Goal: Task Accomplishment & Management: Use online tool/utility

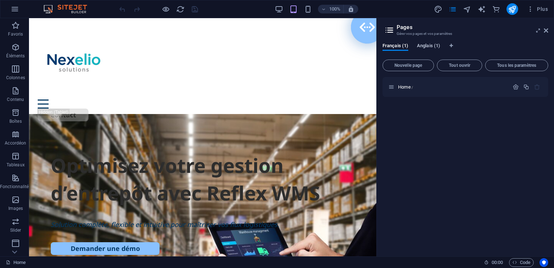
click at [423, 45] on span "Anglais (1)" at bounding box center [428, 46] width 23 height 10
click at [532, 9] on icon "button" at bounding box center [530, 8] width 7 height 7
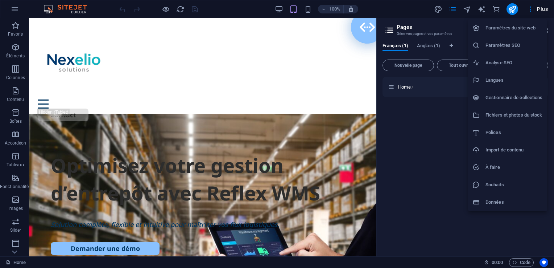
click at [512, 27] on h6 "Paramètres du site web" at bounding box center [513, 28] width 57 height 9
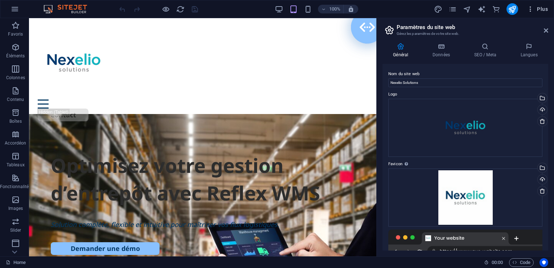
click at [531, 9] on icon "button" at bounding box center [530, 8] width 7 height 7
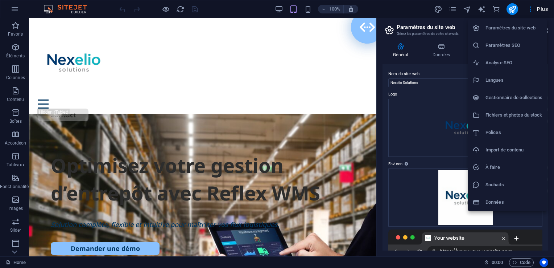
click at [500, 78] on h6 "Langues" at bounding box center [513, 80] width 57 height 9
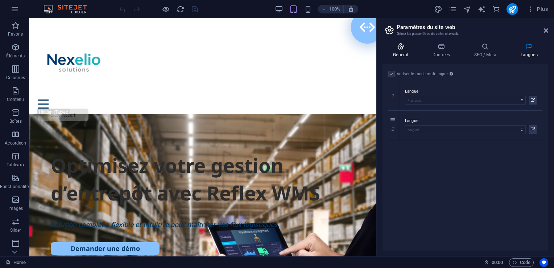
click at [402, 49] on icon at bounding box center [401, 46] width 37 height 7
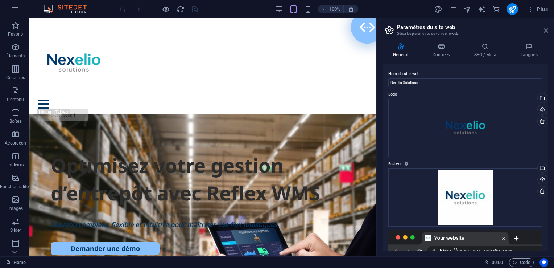
click at [546, 29] on icon at bounding box center [546, 31] width 4 height 6
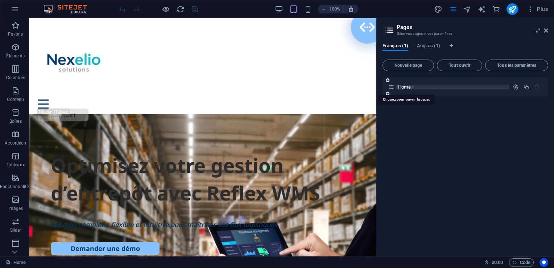
click at [398, 86] on span "Home /" at bounding box center [405, 86] width 15 height 5
click at [425, 43] on span "Anglais (1)" at bounding box center [428, 46] width 23 height 10
click at [402, 46] on span "Français (1)" at bounding box center [396, 46] width 26 height 10
click at [400, 87] on span "Home /" at bounding box center [405, 86] width 15 height 5
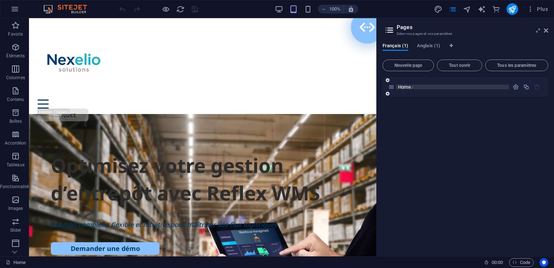
click at [400, 87] on span "Home /" at bounding box center [405, 86] width 15 height 5
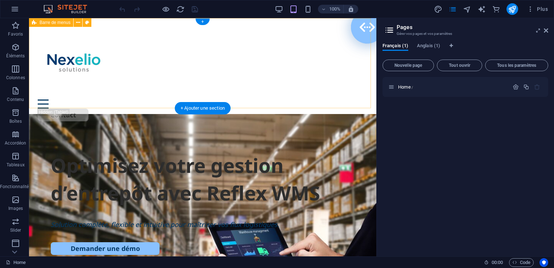
click at [237, 50] on div "Solutions Services À propos Contact" at bounding box center [202, 74] width 347 height 112
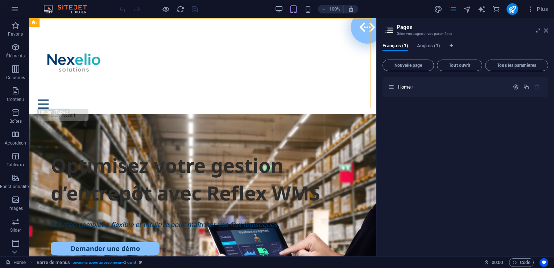
click at [544, 30] on icon at bounding box center [546, 31] width 4 height 6
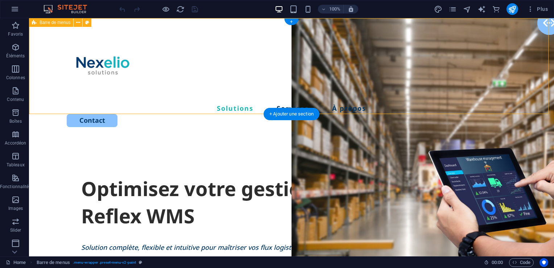
click at [204, 37] on div "Solutions Services À propos Contact" at bounding box center [291, 78] width 525 height 120
click at [304, 31] on div "Solutions Services À propos Contact" at bounding box center [291, 78] width 525 height 120
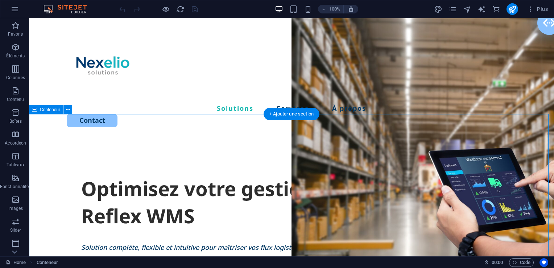
select select "px"
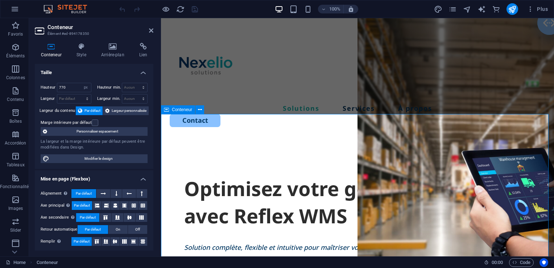
click at [152, 32] on icon at bounding box center [151, 31] width 4 height 6
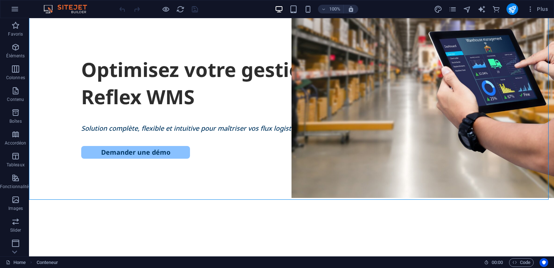
scroll to position [78, 0]
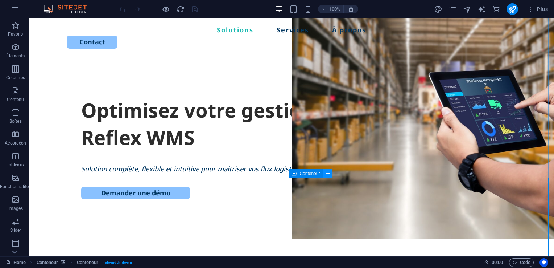
click at [328, 176] on icon at bounding box center [328, 174] width 4 height 8
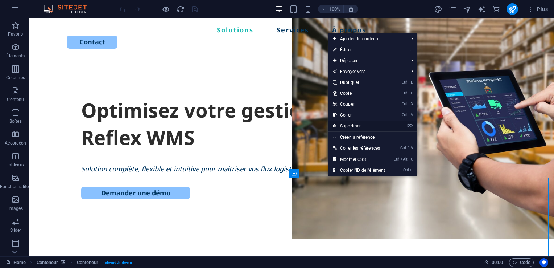
click at [350, 127] on link "⌦ Supprimer" at bounding box center [358, 125] width 61 height 11
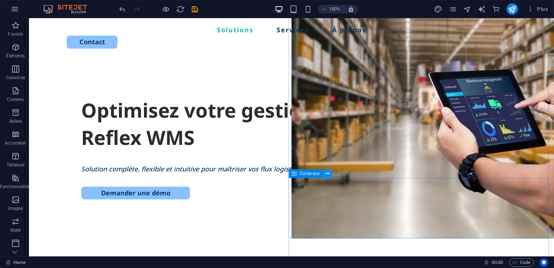
click at [327, 173] on icon at bounding box center [328, 174] width 4 height 8
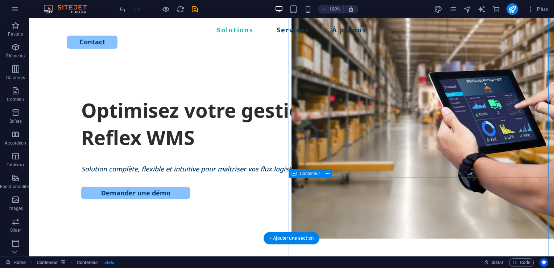
select select "vh"
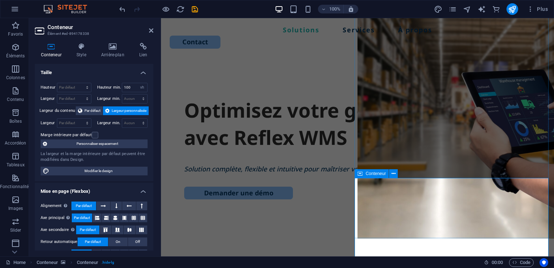
click at [393, 174] on icon at bounding box center [394, 174] width 4 height 8
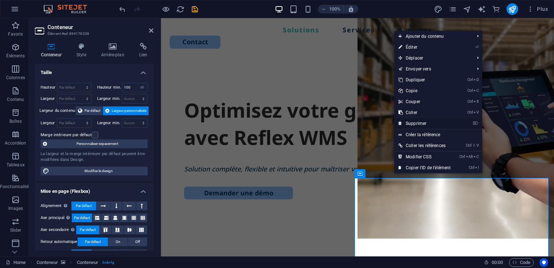
click at [414, 120] on link "⌦ Supprimer" at bounding box center [424, 123] width 61 height 11
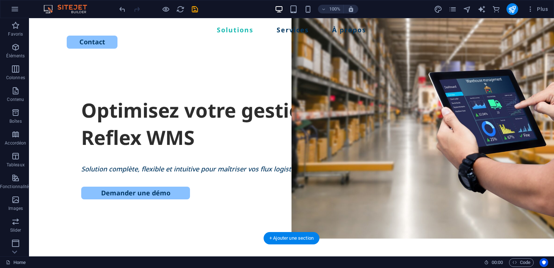
click at [336, 216] on figure at bounding box center [423, 89] width 263 height 298
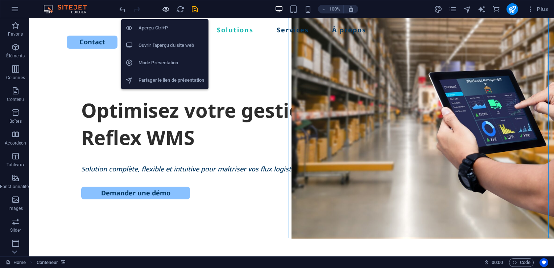
click at [166, 10] on icon "button" at bounding box center [166, 9] width 8 height 8
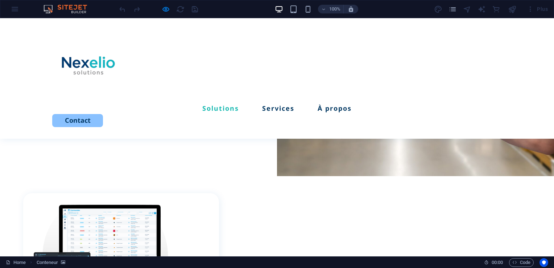
scroll to position [0, 0]
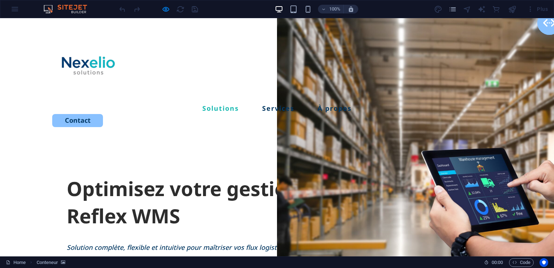
drag, startPoint x: 553, startPoint y: 30, endPoint x: 553, endPoint y: 19, distance: 10.5
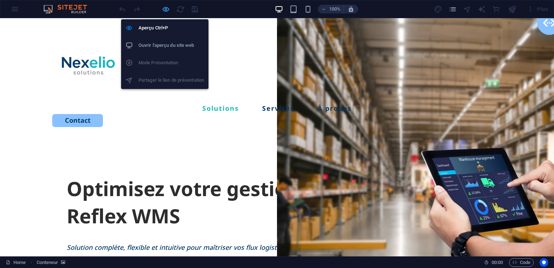
click at [166, 7] on icon "button" at bounding box center [166, 9] width 8 height 8
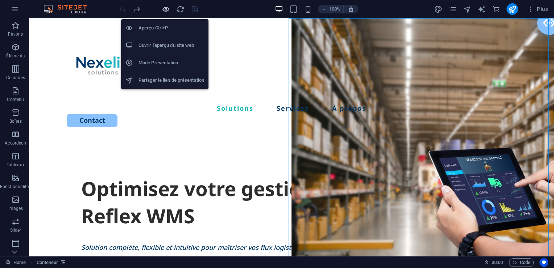
click at [163, 11] on icon "button" at bounding box center [166, 9] width 8 height 8
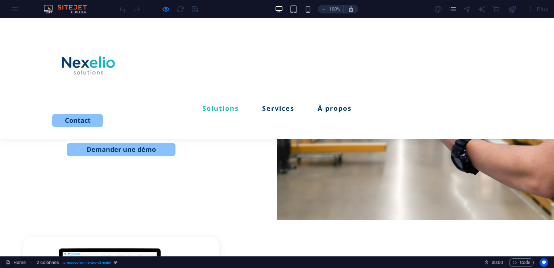
scroll to position [99, 0]
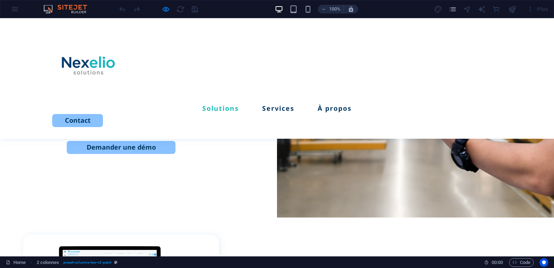
click at [291, 190] on div at bounding box center [415, 68] width 277 height 298
click at [160, 181] on div "Optimisez votre gestion d’entrepôt avec Reflex WMS Solution complète, flexible …" at bounding box center [277, 58] width 554 height 279
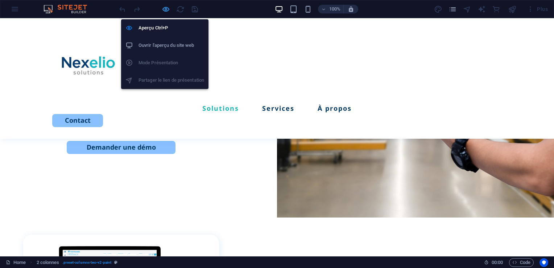
click at [166, 10] on icon "button" at bounding box center [166, 9] width 8 height 8
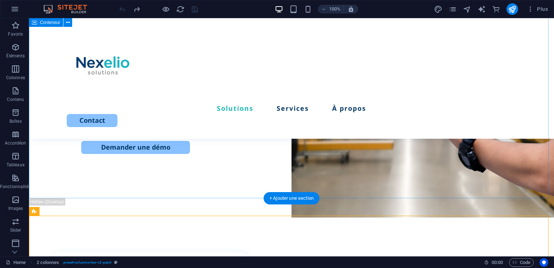
click at [199, 179] on div "Optimisez votre gestion d’entrepôt avec Reflex WMS Solution complète, flexible …" at bounding box center [291, 58] width 525 height 279
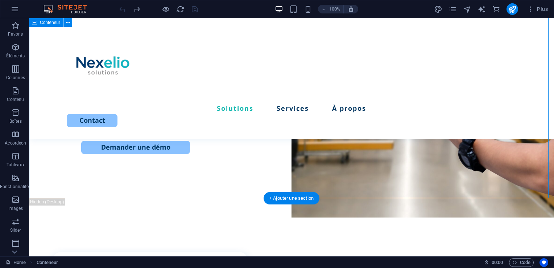
click at [233, 181] on div "Optimisez votre gestion d’entrepôt avec Reflex WMS Solution complète, flexible …" at bounding box center [291, 58] width 525 height 279
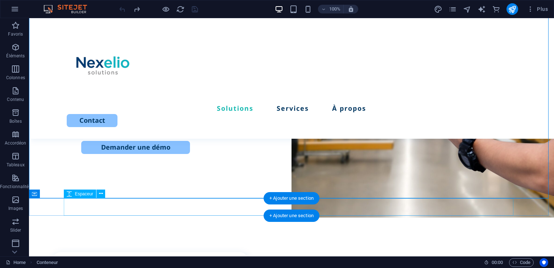
click at [248, 208] on div at bounding box center [292, 206] width 450 height 17
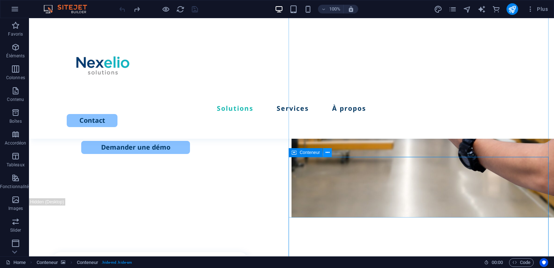
click at [328, 153] on icon at bounding box center [328, 153] width 4 height 8
select select "vh"
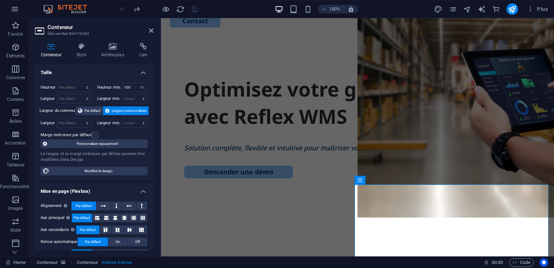
scroll to position [72, 0]
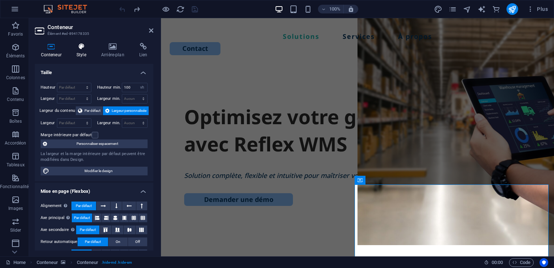
click at [83, 50] on h4 "Style" at bounding box center [82, 50] width 25 height 15
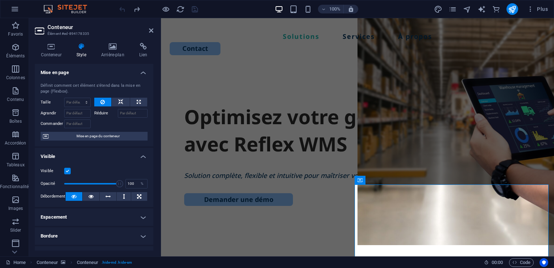
click at [67, 171] on label at bounding box center [67, 171] width 7 height 7
click at [0, 0] on input "Visible" at bounding box center [0, 0] width 0 height 0
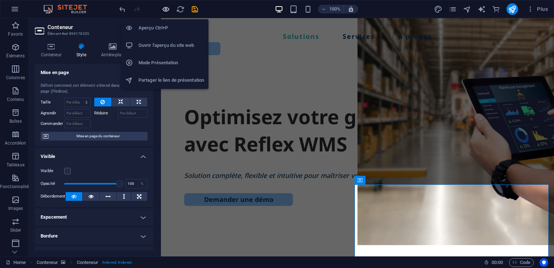
click at [166, 9] on icon "button" at bounding box center [166, 9] width 8 height 8
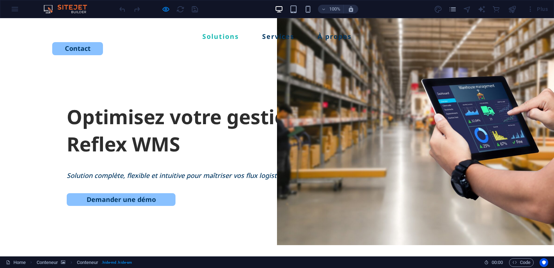
click at [264, 181] on p "Solution complète, flexible et intuitive pour maîtriser vos flux logistiques." at bounding box center [277, 175] width 421 height 12
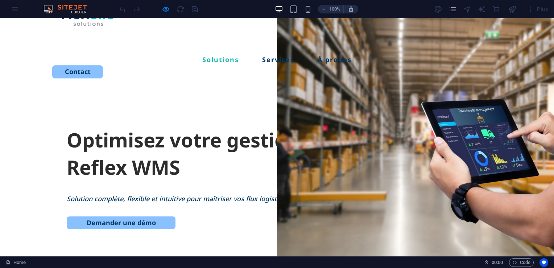
scroll to position [0, 0]
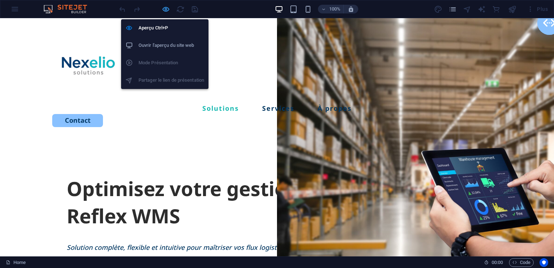
click at [167, 8] on icon "button" at bounding box center [166, 9] width 8 height 8
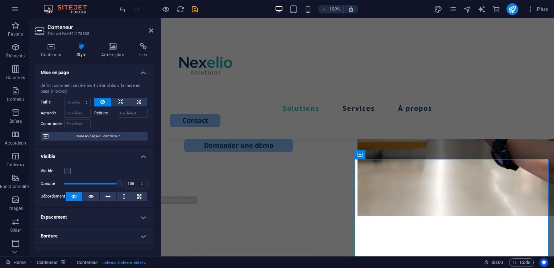
scroll to position [104, 0]
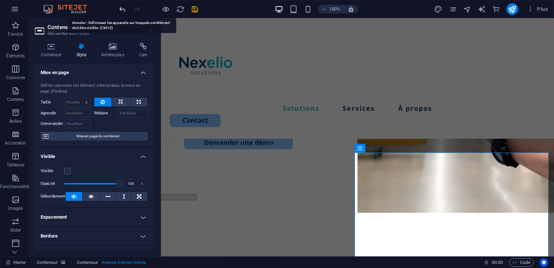
click at [0, 0] on icon "undo" at bounding box center [0, 0] width 0 height 0
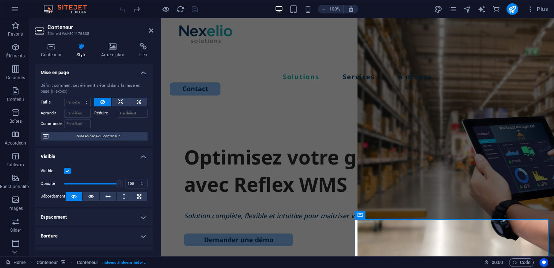
scroll to position [20, 0]
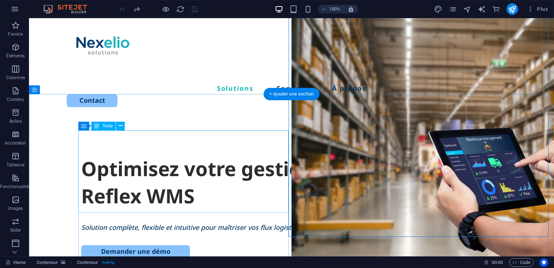
click at [222, 197] on div "Optimisez votre gestion d’entrepôt avec Reflex WMS" at bounding box center [291, 182] width 421 height 55
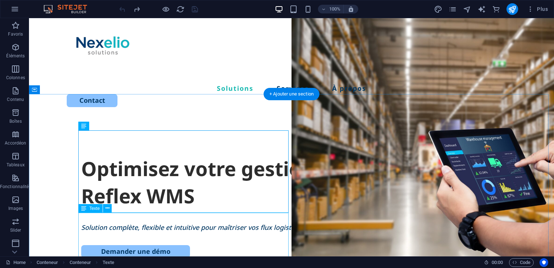
click at [214, 232] on div "Solution complète, flexible et intuitive pour maîtriser vos flux logistiques." at bounding box center [291, 227] width 421 height 35
click at [177, 155] on div "Optimisez votre gestion d’entrepôt avec Reflex WMS" at bounding box center [291, 182] width 421 height 55
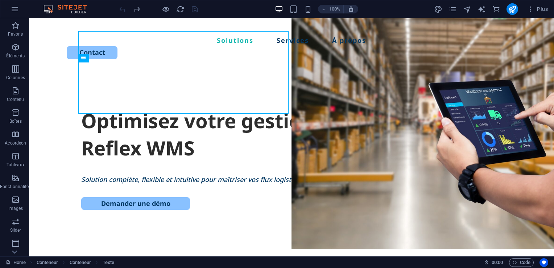
scroll to position [0, 0]
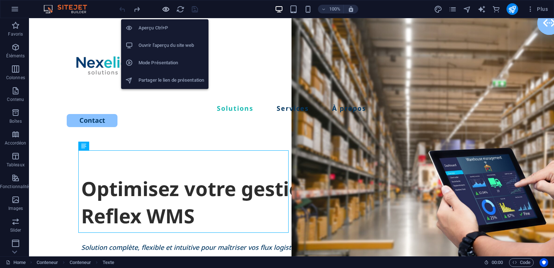
click at [166, 9] on icon "button" at bounding box center [166, 9] width 8 height 8
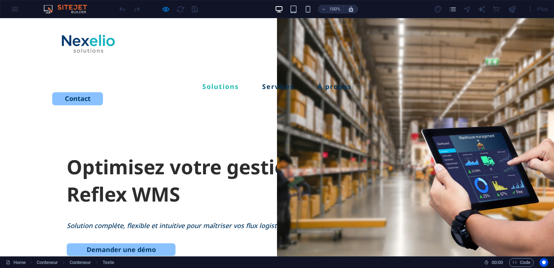
scroll to position [9, 0]
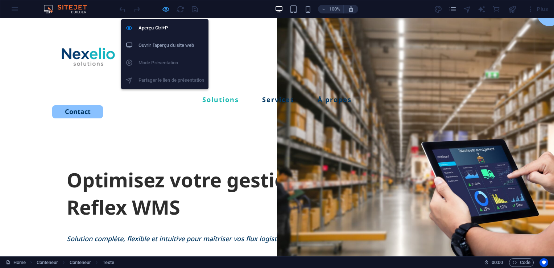
click at [166, 13] on icon "button" at bounding box center [166, 9] width 8 height 8
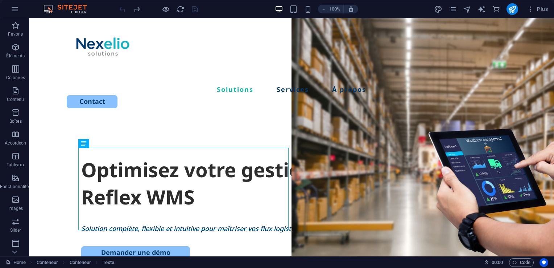
scroll to position [0, 0]
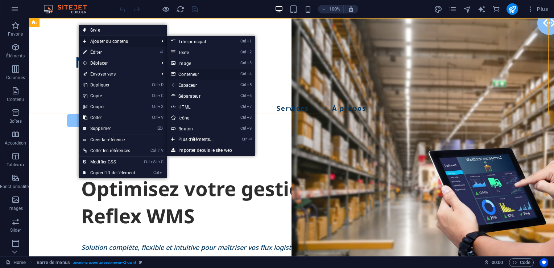
click at [185, 73] on link "Ctrl 4 Conteneur" at bounding box center [197, 74] width 61 height 11
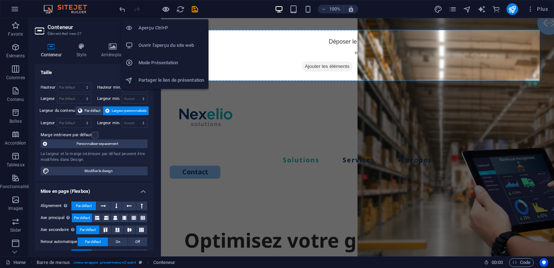
click at [0, 0] on icon "button" at bounding box center [0, 0] width 0 height 0
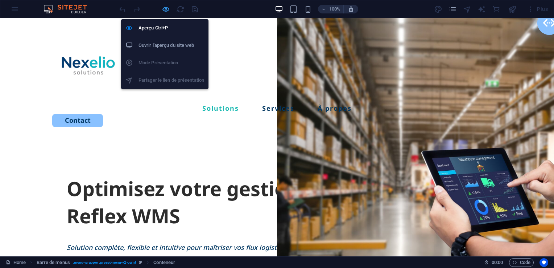
click at [0, 0] on icon "button" at bounding box center [0, 0] width 0 height 0
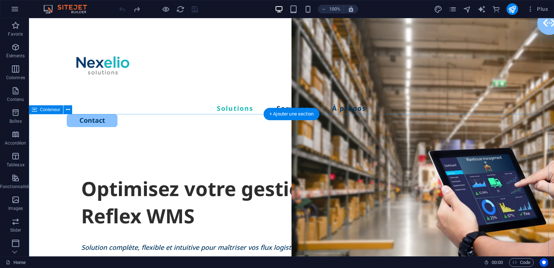
select select "px"
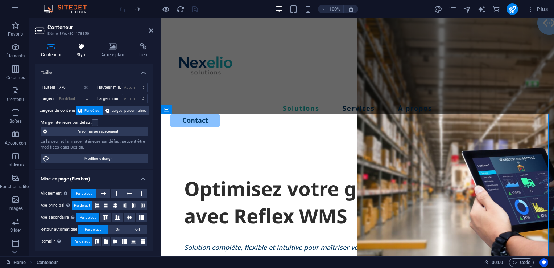
click at [80, 53] on h4 "Style" at bounding box center [82, 50] width 25 height 15
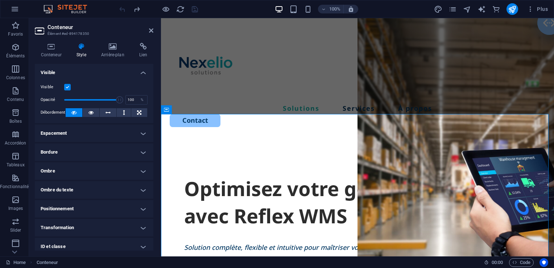
click at [70, 87] on label at bounding box center [67, 87] width 7 height 7
click at [0, 0] on input "Visible" at bounding box center [0, 0] width 0 height 0
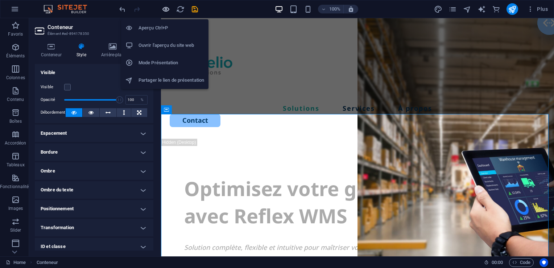
click at [0, 0] on icon "button" at bounding box center [0, 0] width 0 height 0
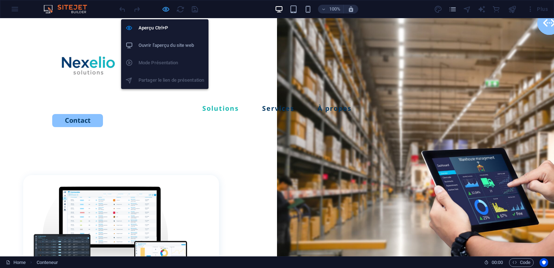
click at [0, 0] on icon "button" at bounding box center [0, 0] width 0 height 0
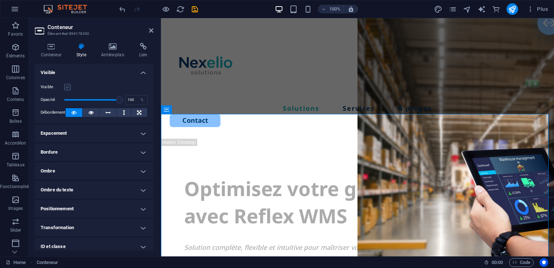
click at [67, 86] on label at bounding box center [67, 87] width 7 height 7
click at [0, 0] on input "Visible" at bounding box center [0, 0] width 0 height 0
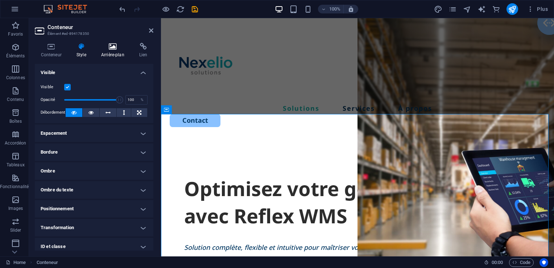
click at [106, 53] on h4 "Arrière-plan" at bounding box center [114, 50] width 38 height 15
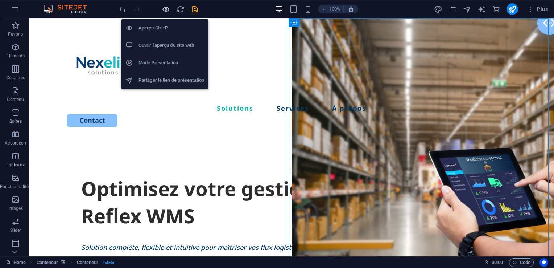
click at [0, 0] on icon "button" at bounding box center [0, 0] width 0 height 0
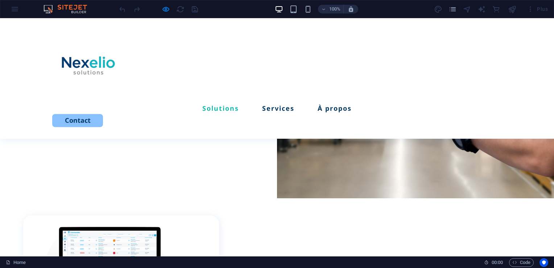
scroll to position [121, 0]
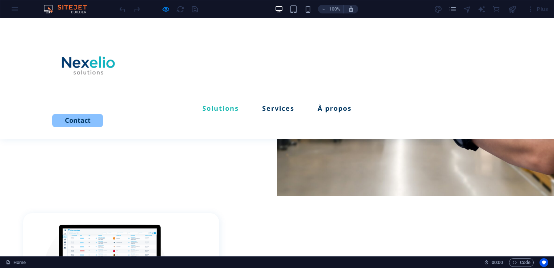
click at [177, 156] on div "Optimisez votre gestion d’entrepôt avec Reflex WMS Solution complète, flexible …" at bounding box center [277, 36] width 554 height 279
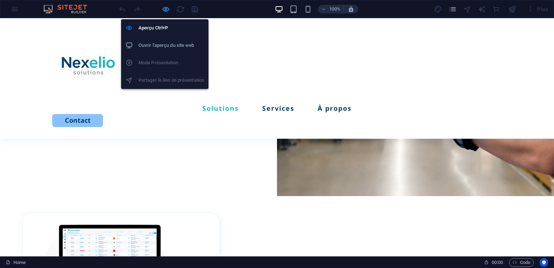
click at [0, 0] on icon "button" at bounding box center [0, 0] width 0 height 0
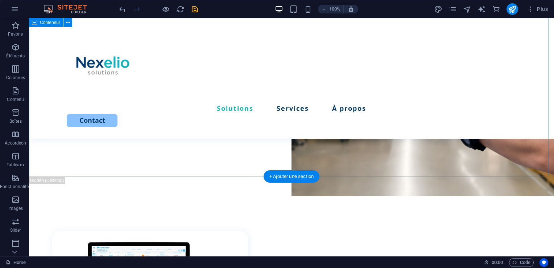
click at [219, 168] on div "Optimisez votre gestion d’entrepôt avec Reflex WMS Solution complète, flexible …" at bounding box center [291, 36] width 525 height 279
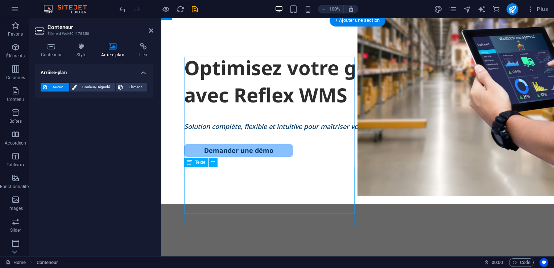
scroll to position [93, 0]
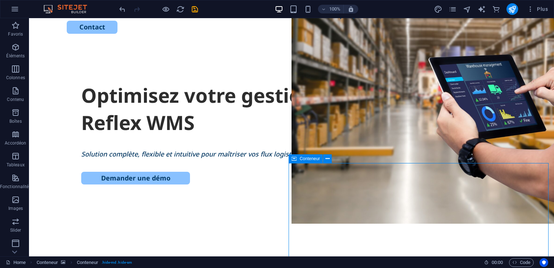
select select "vh"
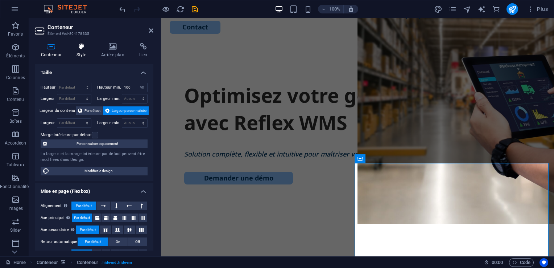
click at [83, 54] on h4 "Style" at bounding box center [82, 50] width 25 height 15
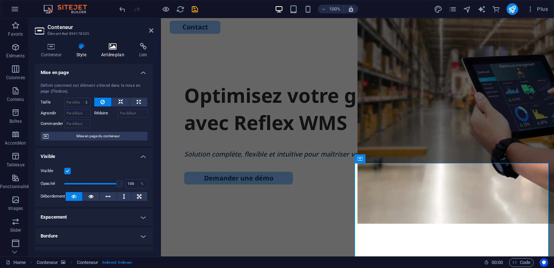
click at [117, 50] on h4 "Arrière-plan" at bounding box center [114, 50] width 38 height 15
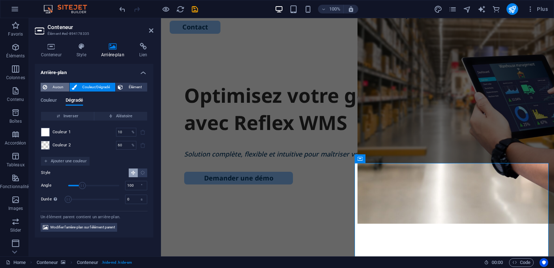
click at [60, 87] on span "Aucun" at bounding box center [58, 87] width 18 height 9
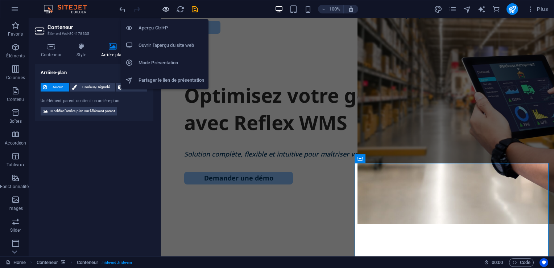
click at [0, 0] on icon "button" at bounding box center [0, 0] width 0 height 0
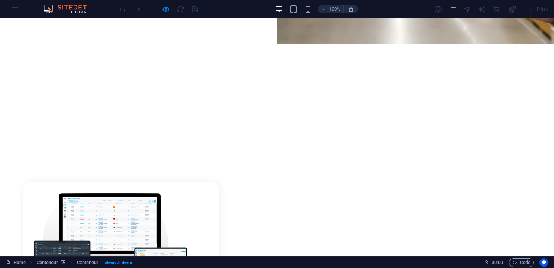
scroll to position [0, 0]
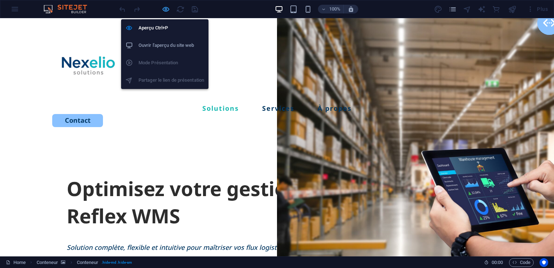
click at [0, 0] on icon "button" at bounding box center [0, 0] width 0 height 0
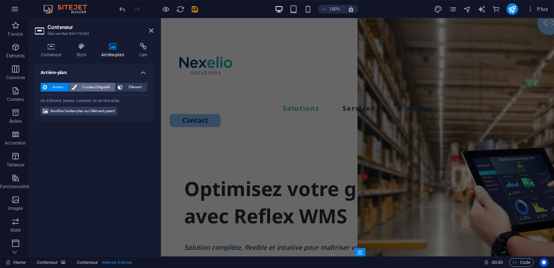
click at [93, 86] on span "Couleur/Dégradé" at bounding box center [96, 87] width 34 height 9
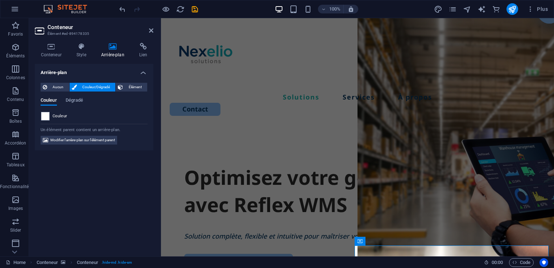
scroll to position [6, 0]
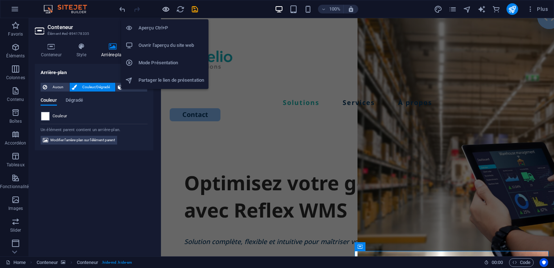
click at [0, 0] on icon "button" at bounding box center [0, 0] width 0 height 0
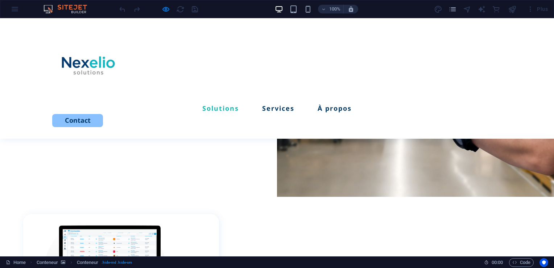
scroll to position [0, 0]
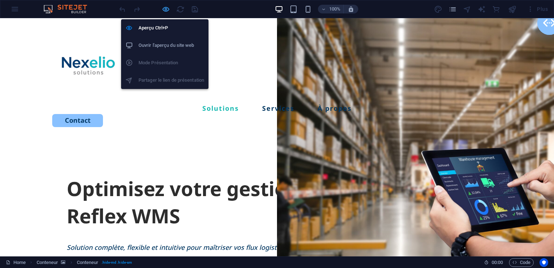
click at [0, 0] on icon "button" at bounding box center [0, 0] width 0 height 0
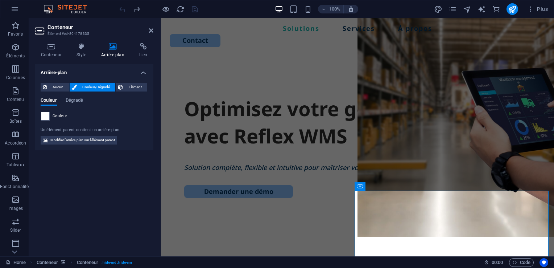
scroll to position [91, 0]
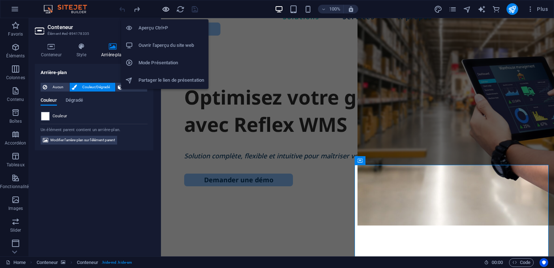
click at [0, 0] on icon "button" at bounding box center [0, 0] width 0 height 0
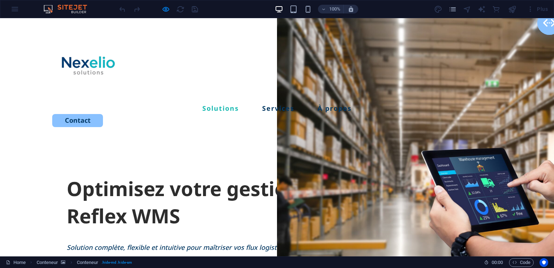
scroll to position [178, 0]
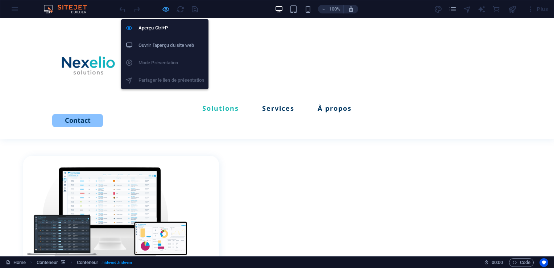
click at [0, 0] on icon "button" at bounding box center [0, 0] width 0 height 0
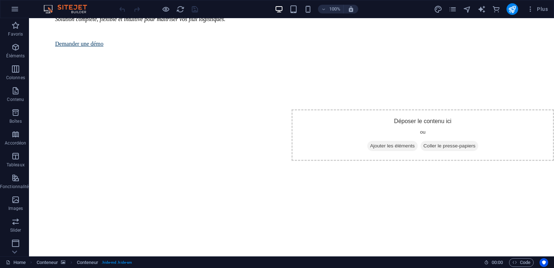
scroll to position [0, 0]
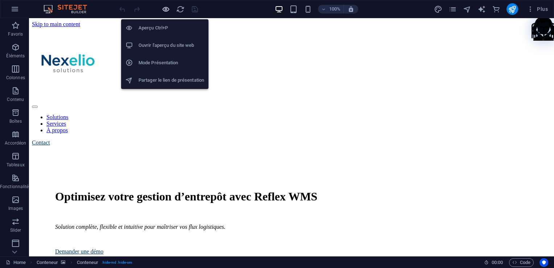
click at [0, 0] on icon "button" at bounding box center [0, 0] width 0 height 0
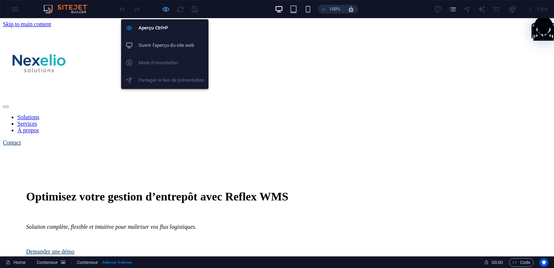
click at [0, 0] on icon "button" at bounding box center [0, 0] width 0 height 0
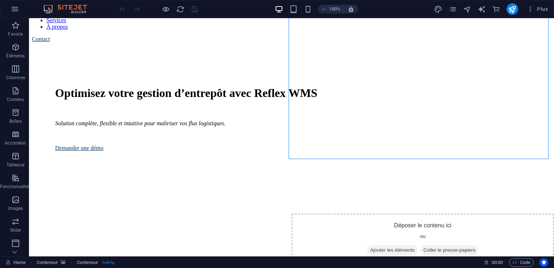
scroll to position [116, 0]
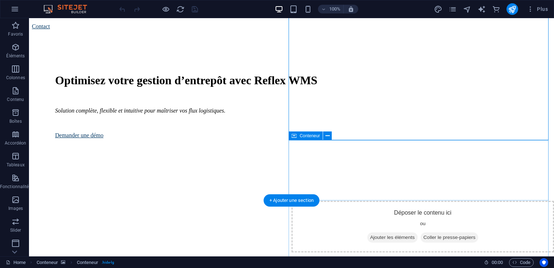
select select "vh"
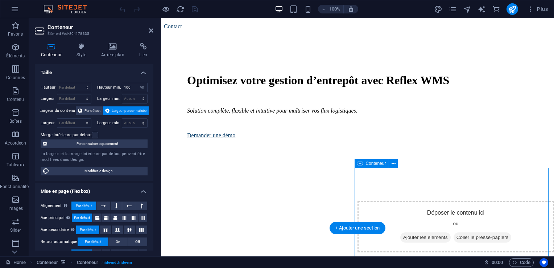
scroll to position [88, 0]
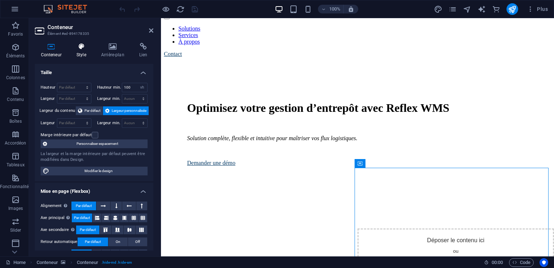
click at [81, 49] on icon at bounding box center [81, 46] width 22 height 7
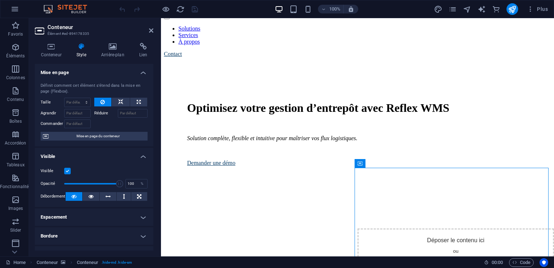
click at [67, 170] on label at bounding box center [67, 171] width 7 height 7
click at [0, 0] on input "Visible" at bounding box center [0, 0] width 0 height 0
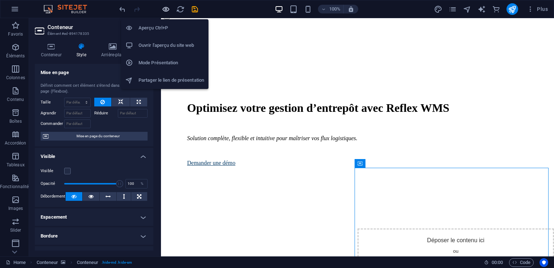
click at [0, 0] on icon "button" at bounding box center [0, 0] width 0 height 0
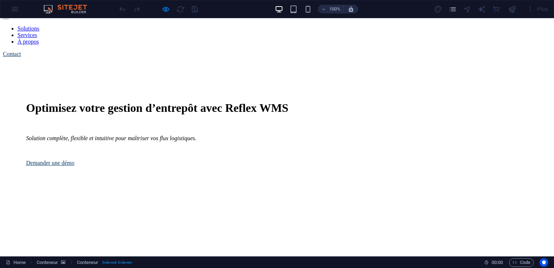
scroll to position [0, 0]
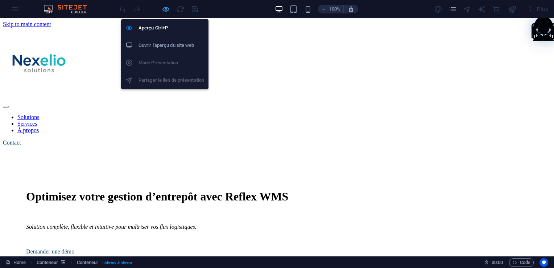
click at [0, 0] on icon "button" at bounding box center [0, 0] width 0 height 0
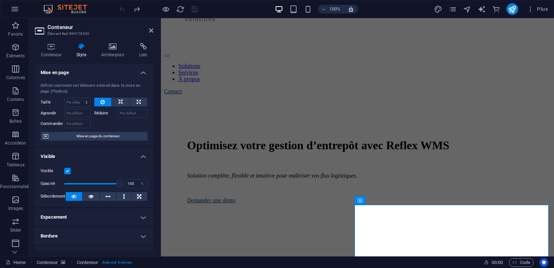
scroll to position [51, 0]
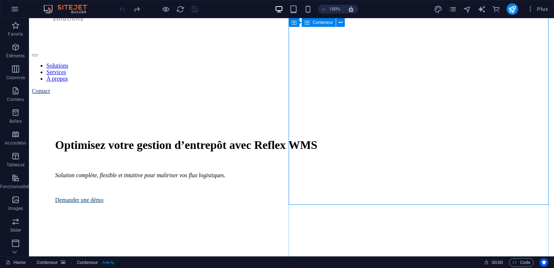
select select "vh"
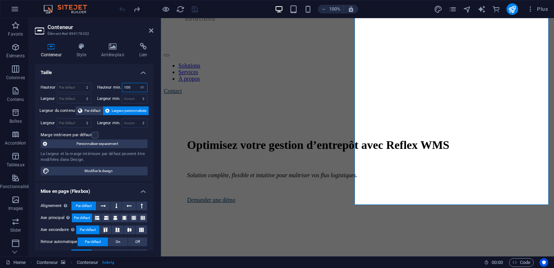
click at [135, 87] on input "100" at bounding box center [134, 87] width 25 height 9
click at [94, 109] on span "Par défaut" at bounding box center [92, 110] width 16 height 9
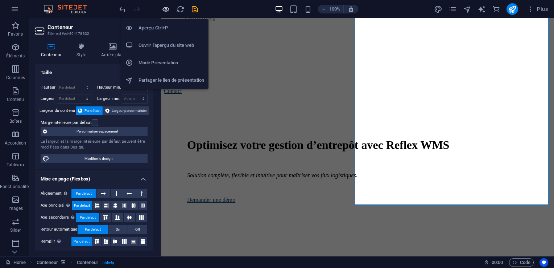
click at [0, 0] on icon "button" at bounding box center [0, 0] width 0 height 0
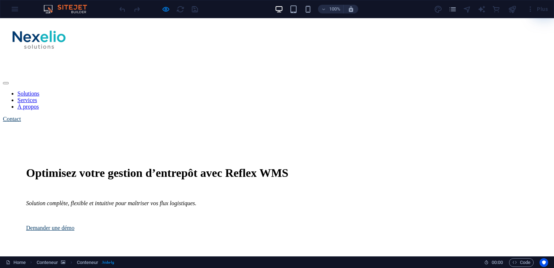
scroll to position [0, 0]
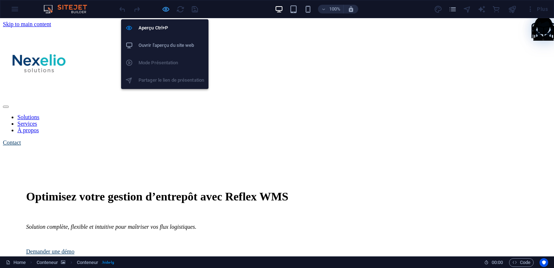
click at [0, 0] on icon "button" at bounding box center [0, 0] width 0 height 0
select select "vh"
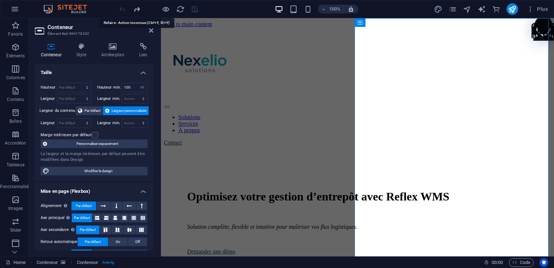
click at [0, 0] on icon "redo" at bounding box center [0, 0] width 0 height 0
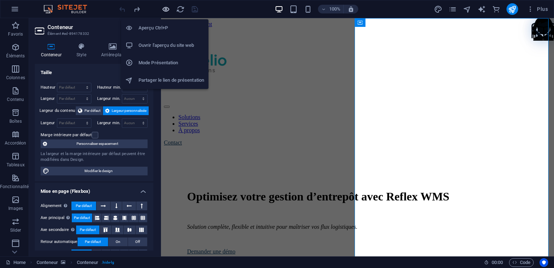
click at [0, 0] on icon "button" at bounding box center [0, 0] width 0 height 0
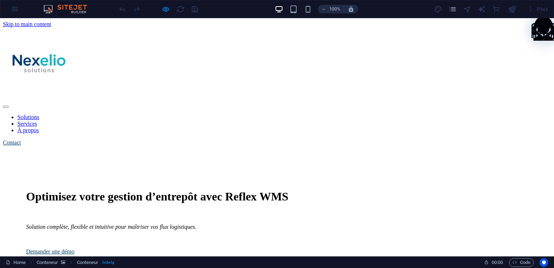
click at [183, 190] on h1 "Optimisez votre gestion d’entrepôt avec Reflex WMS" at bounding box center [277, 196] width 502 height 13
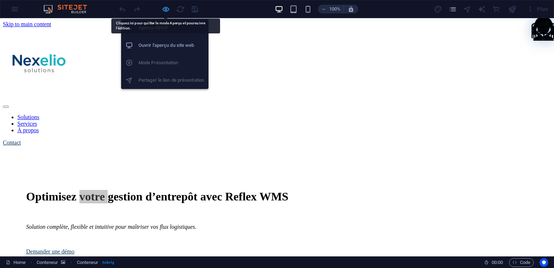
click at [0, 0] on icon "button" at bounding box center [0, 0] width 0 height 0
select select "vh"
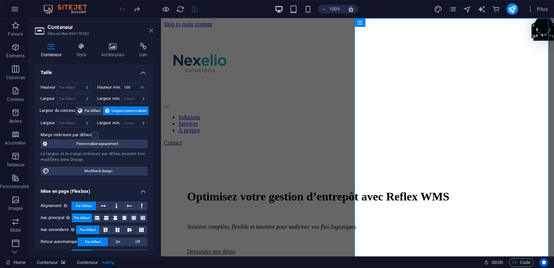
click at [151, 30] on icon at bounding box center [151, 31] width 4 height 6
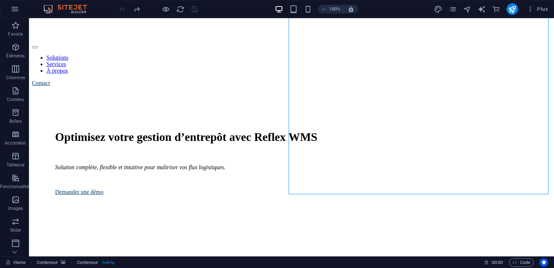
scroll to position [62, 0]
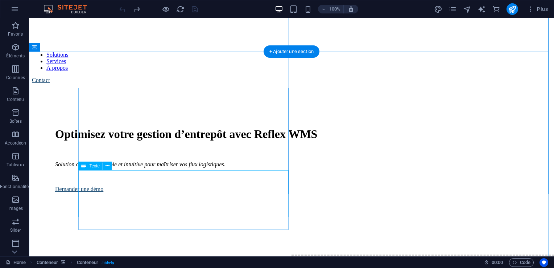
click at [149, 180] on div "Solution complète, flexible et intuitive pour maîtriser vos flux logistiques." at bounding box center [291, 164] width 473 height 31
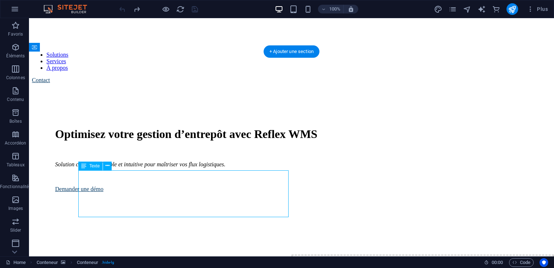
click at [149, 180] on div "Solution complète, flexible et intuitive pour maîtriser vos flux logistiques." at bounding box center [291, 164] width 473 height 31
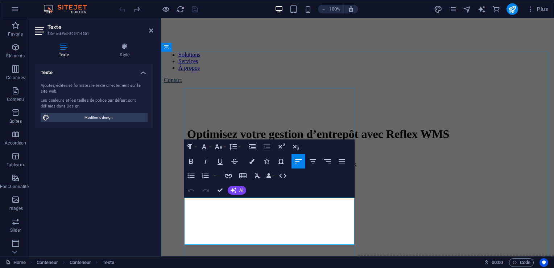
click at [196, 155] on p at bounding box center [357, 152] width 341 height 7
click at [213, 180] on p at bounding box center [357, 176] width 341 height 7
click at [206, 180] on p at bounding box center [357, 176] width 341 height 7
click at [251, 168] on p "Solution complète, flexible et intuitive pour maîtriser vos flux logistiques." at bounding box center [357, 164] width 341 height 7
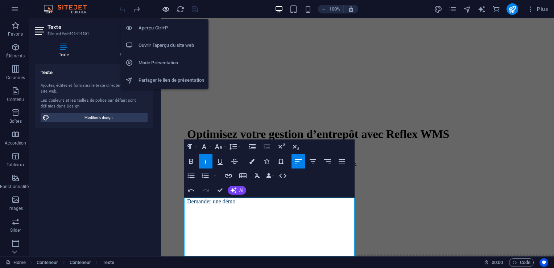
click at [0, 0] on icon "button" at bounding box center [0, 0] width 0 height 0
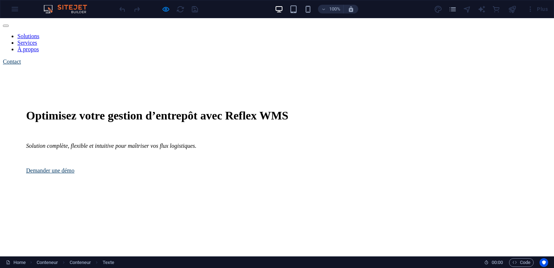
scroll to position [0, 0]
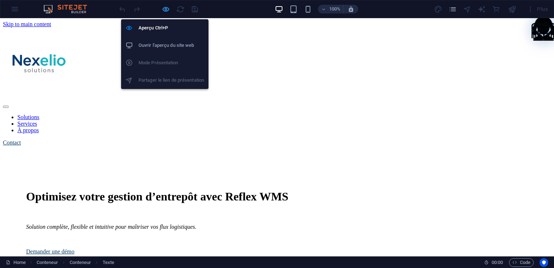
click at [0, 0] on icon "button" at bounding box center [0, 0] width 0 height 0
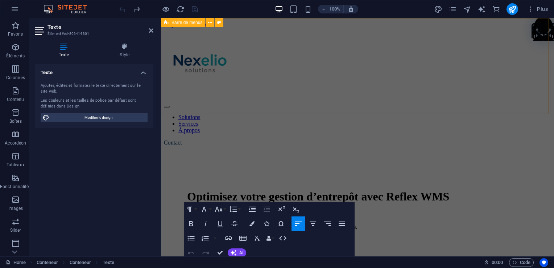
click at [396, 77] on div "Solutions Services À propos Contact" at bounding box center [357, 87] width 387 height 118
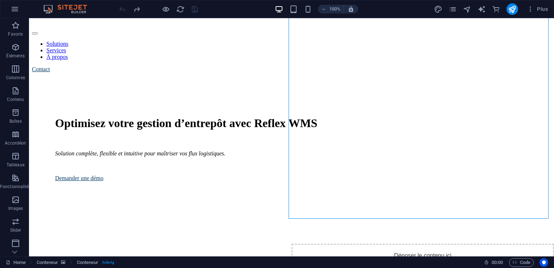
scroll to position [103, 0]
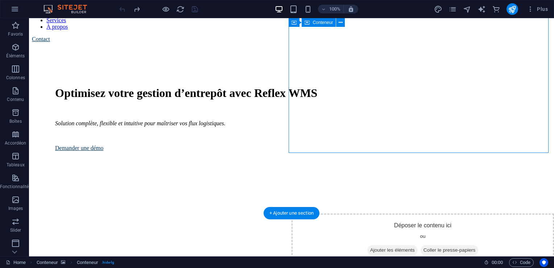
select select "vh"
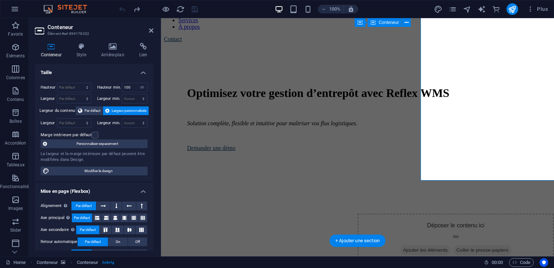
scroll to position [76, 0]
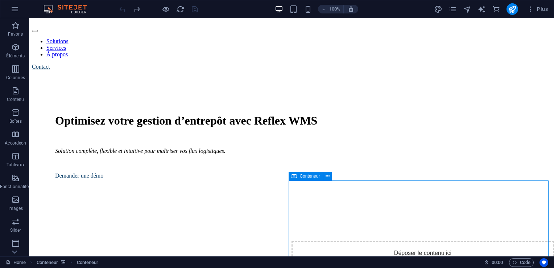
click at [329, 177] on icon at bounding box center [328, 176] width 4 height 8
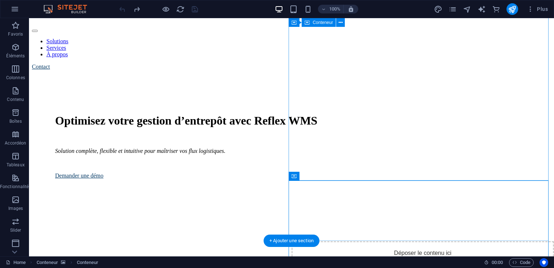
select select "vh"
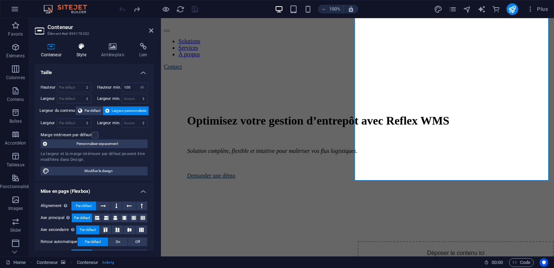
click at [84, 51] on h4 "Style" at bounding box center [82, 50] width 25 height 15
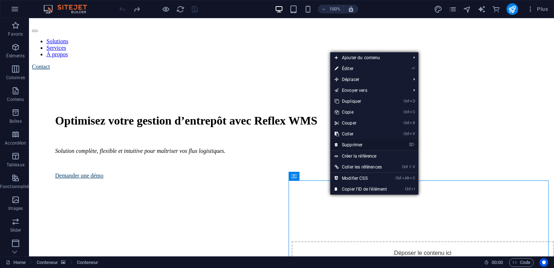
click at [347, 146] on link "⌦ Supprimer" at bounding box center [360, 144] width 61 height 11
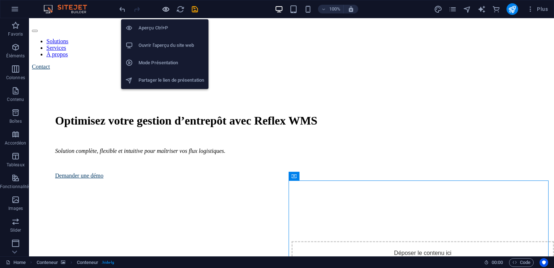
click at [0, 0] on icon "button" at bounding box center [0, 0] width 0 height 0
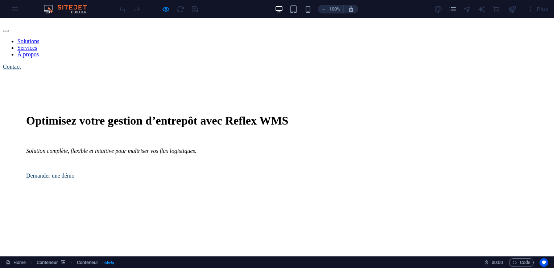
scroll to position [0, 0]
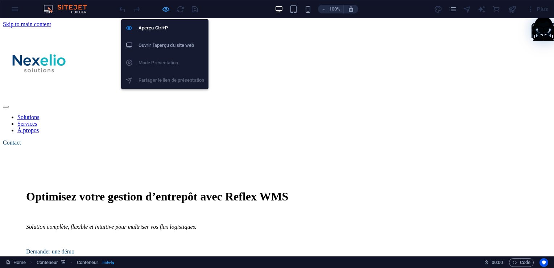
click at [0, 0] on icon "button" at bounding box center [0, 0] width 0 height 0
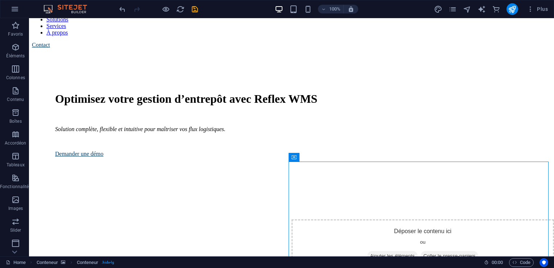
scroll to position [113, 0]
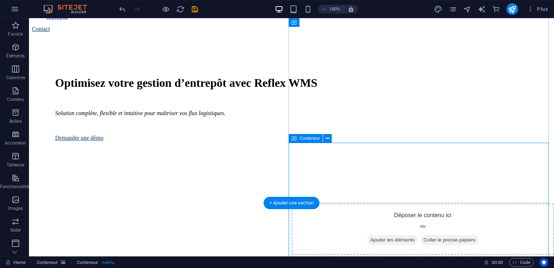
click at [327, 137] on icon at bounding box center [328, 139] width 4 height 8
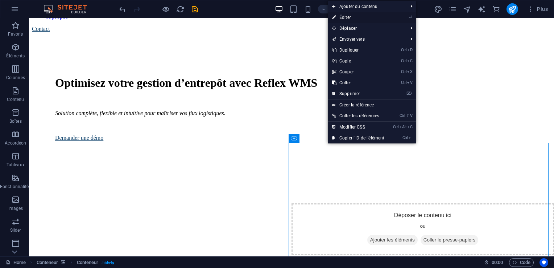
drag, startPoint x: 348, startPoint y: 18, endPoint x: 74, endPoint y: 46, distance: 275.6
click at [348, 18] on link "⏎ Éditer" at bounding box center [358, 17] width 61 height 11
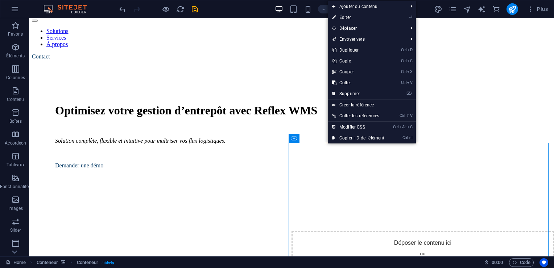
select select "vh"
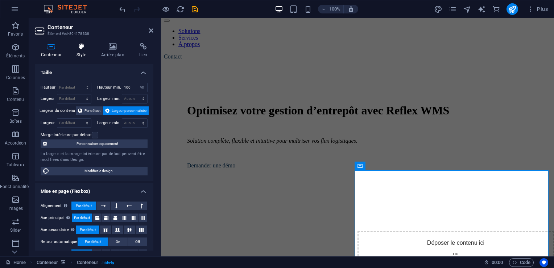
click at [83, 53] on h4 "Style" at bounding box center [82, 50] width 25 height 15
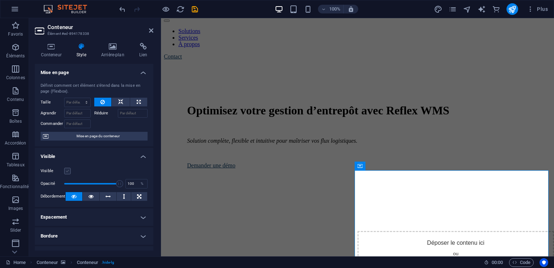
click at [69, 170] on label at bounding box center [67, 171] width 7 height 7
click at [0, 0] on input "Visible" at bounding box center [0, 0] width 0 height 0
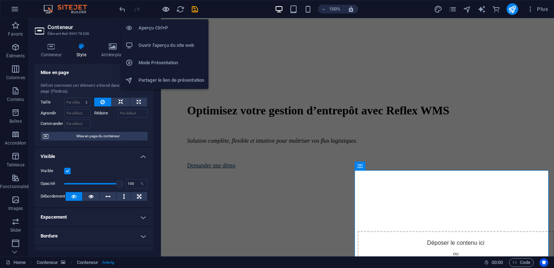
click at [0, 0] on icon "button" at bounding box center [0, 0] width 0 height 0
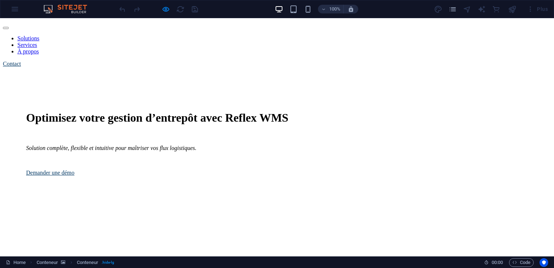
scroll to position [0, 0]
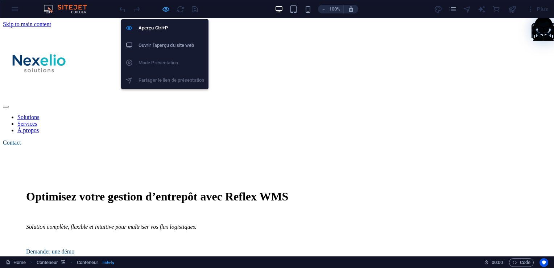
click at [0, 0] on icon "button" at bounding box center [0, 0] width 0 height 0
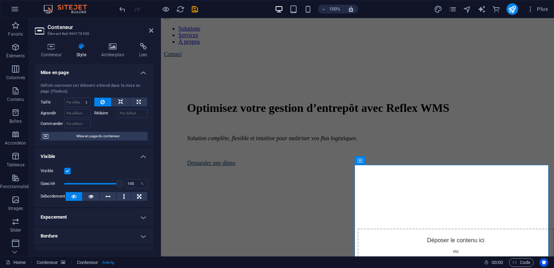
scroll to position [94, 0]
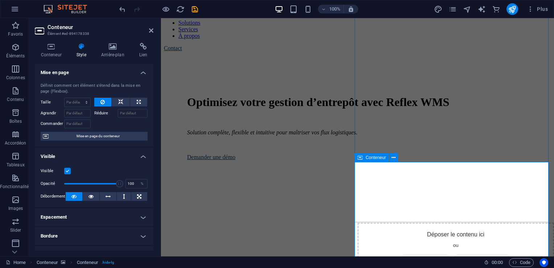
click at [393, 159] on icon at bounding box center [394, 158] width 4 height 8
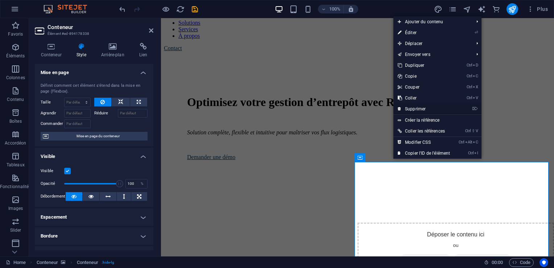
click at [416, 111] on link "⌦ Supprimer" at bounding box center [423, 108] width 61 height 11
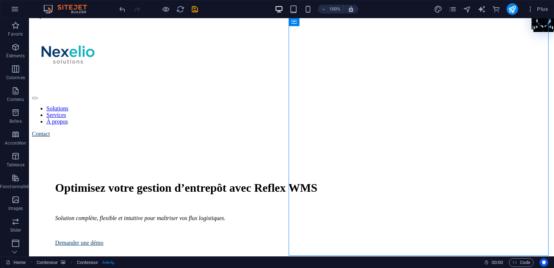
scroll to position [0, 0]
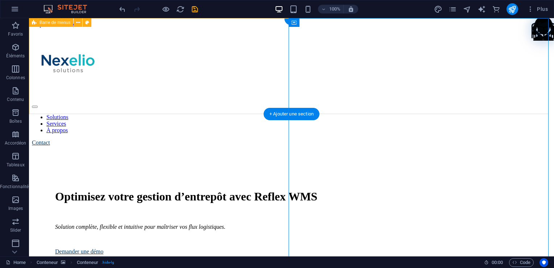
click at [396, 104] on div "Solutions Services À propos Contact" at bounding box center [291, 87] width 519 height 118
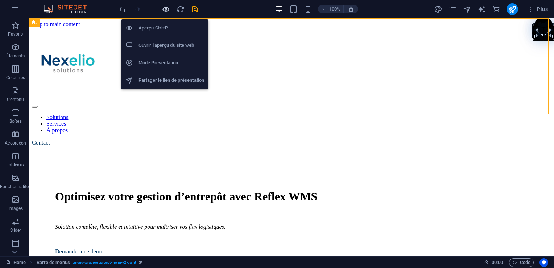
click at [0, 0] on icon "button" at bounding box center [0, 0] width 0 height 0
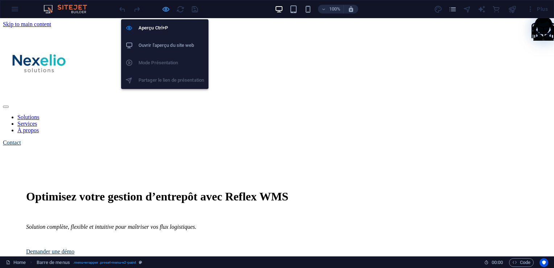
click at [0, 0] on icon "button" at bounding box center [0, 0] width 0 height 0
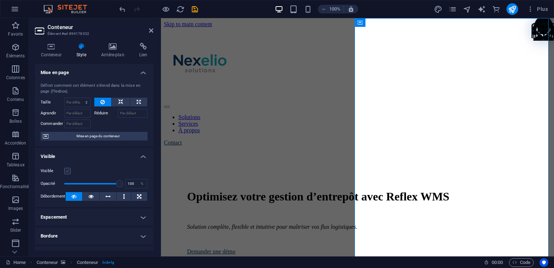
click at [67, 169] on label at bounding box center [67, 171] width 7 height 7
click at [0, 0] on input "Visible" at bounding box center [0, 0] width 0 height 0
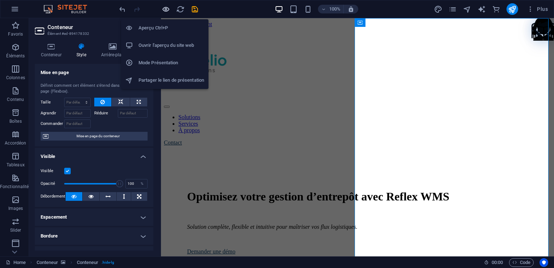
click at [0, 0] on icon "button" at bounding box center [0, 0] width 0 height 0
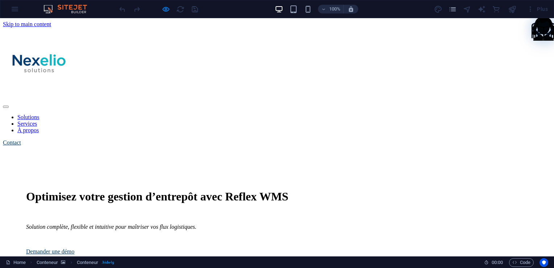
click at [353, 105] on header "Solutions Services À propos Contact" at bounding box center [277, 87] width 548 height 118
drag, startPoint x: 553, startPoint y: 35, endPoint x: 554, endPoint y: 31, distance: 4.1
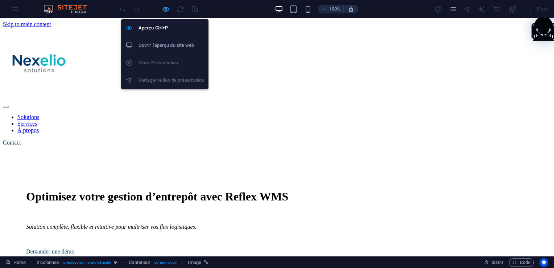
click at [0, 0] on icon "button" at bounding box center [0, 0] width 0 height 0
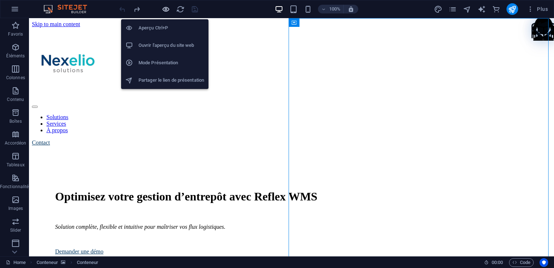
click at [0, 0] on icon "button" at bounding box center [0, 0] width 0 height 0
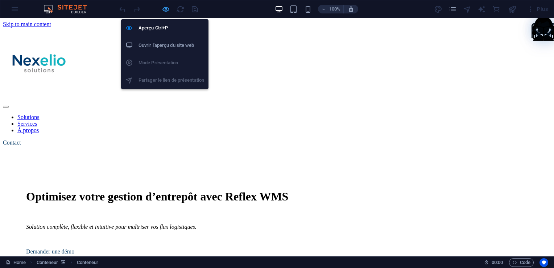
click at [167, 8] on icon "button" at bounding box center [166, 9] width 8 height 8
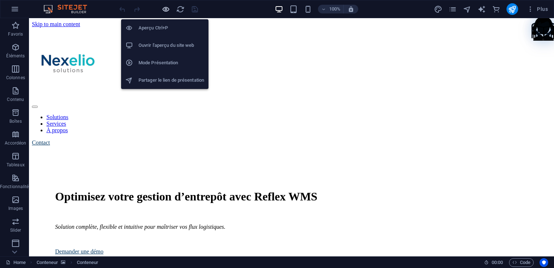
click at [167, 9] on icon "button" at bounding box center [166, 9] width 8 height 8
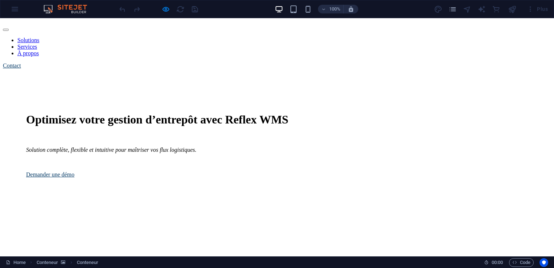
scroll to position [82, 0]
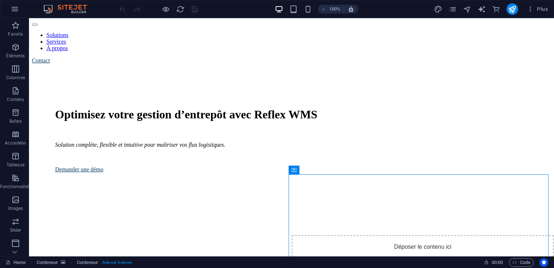
scroll to position [0, 0]
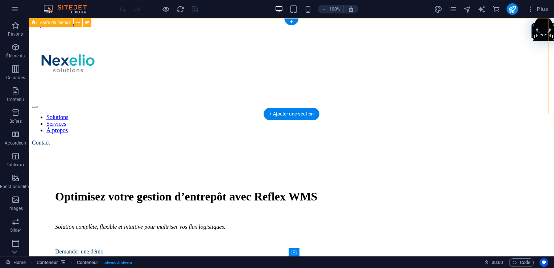
click at [318, 41] on div "Solutions Services À propos Contact" at bounding box center [291, 87] width 519 height 118
select select "header"
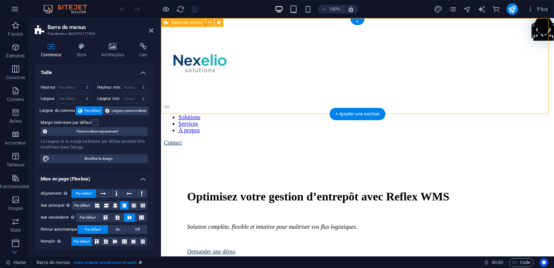
click at [386, 28] on div "Solutions Services À propos Contact" at bounding box center [357, 87] width 387 height 118
click at [300, 114] on nav "Solutions Services À propos" at bounding box center [357, 124] width 387 height 20
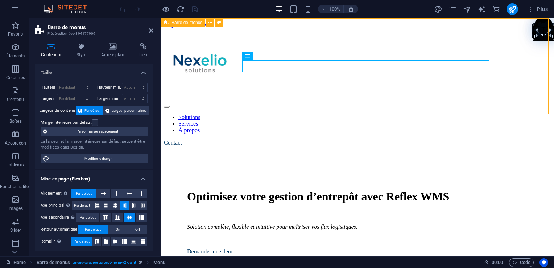
click at [298, 34] on div "Solutions Services À propos Contact" at bounding box center [357, 87] width 387 height 118
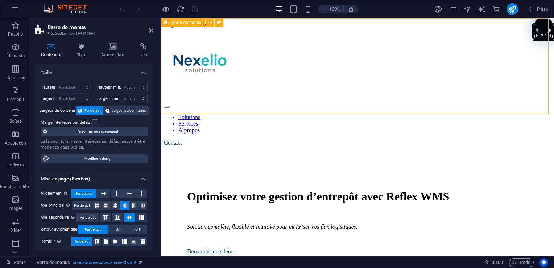
click at [298, 34] on div "Solutions Services À propos Contact" at bounding box center [357, 87] width 387 height 118
click at [80, 57] on h4 "Style" at bounding box center [82, 50] width 25 height 15
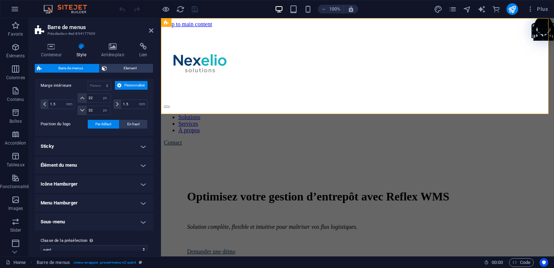
scroll to position [165, 0]
click at [140, 48] on icon at bounding box center [143, 46] width 20 height 7
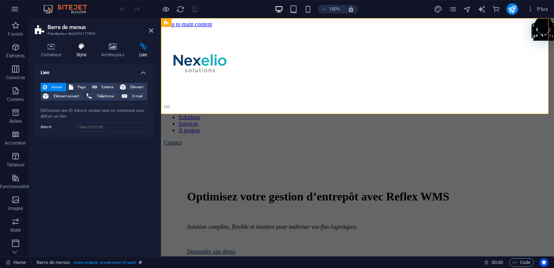
click at [85, 47] on icon at bounding box center [81, 46] width 22 height 7
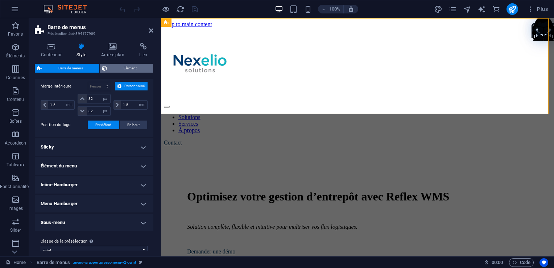
click at [125, 68] on span "Element" at bounding box center [130, 68] width 42 height 9
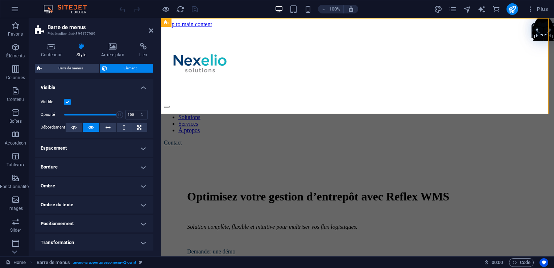
click at [67, 102] on label at bounding box center [67, 102] width 7 height 7
click at [0, 0] on input "Visible" at bounding box center [0, 0] width 0 height 0
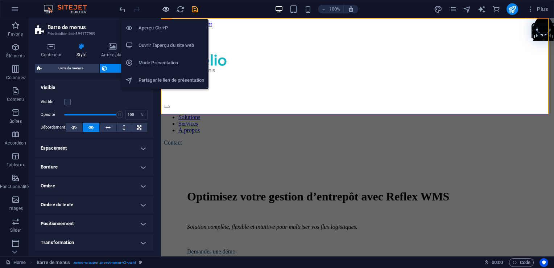
click at [168, 9] on icon "button" at bounding box center [166, 9] width 8 height 8
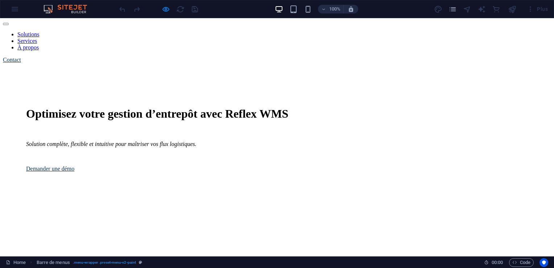
scroll to position [0, 0]
